Goal: Transaction & Acquisition: Purchase product/service

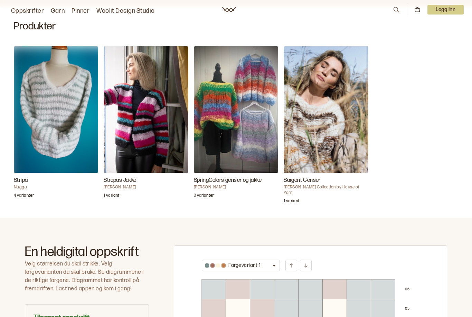
scroll to position [175, 0]
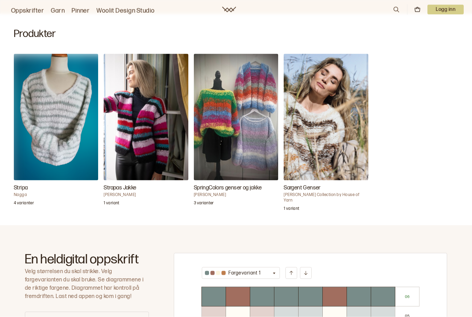
click at [347, 143] on img "Sargent Genser" at bounding box center [325, 117] width 84 height 127
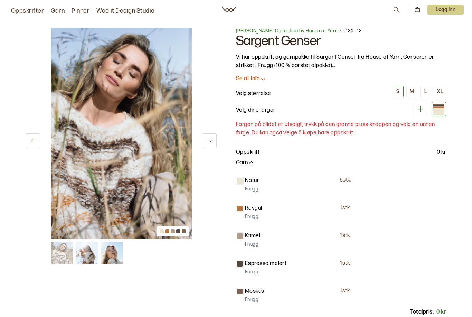
click at [264, 79] on icon at bounding box center [263, 79] width 4 height 2
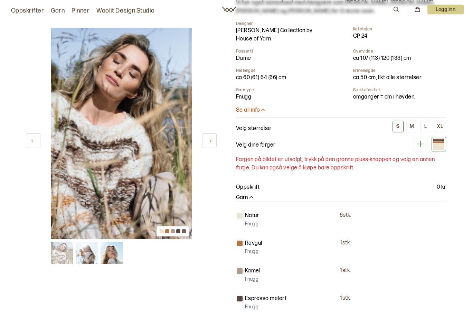
scroll to position [121, 0]
click at [420, 146] on icon at bounding box center [420, 143] width 9 height 9
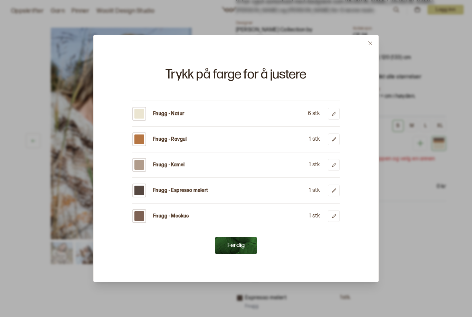
click at [43, 153] on div at bounding box center [236, 158] width 472 height 317
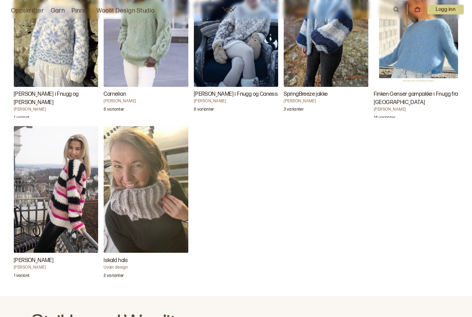
scroll to position [726, 0]
click at [52, 156] on img "Nikka Genser" at bounding box center [56, 189] width 84 height 127
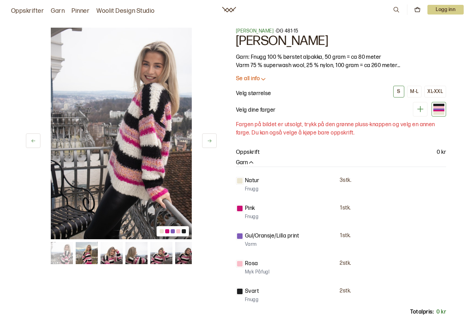
click at [252, 183] on p "Natur" at bounding box center [252, 180] width 14 height 8
click at [254, 182] on p "Natur" at bounding box center [252, 180] width 14 height 8
click at [255, 185] on p "Fnugg" at bounding box center [251, 188] width 13 height 7
